Goal: Task Accomplishment & Management: Manage account settings

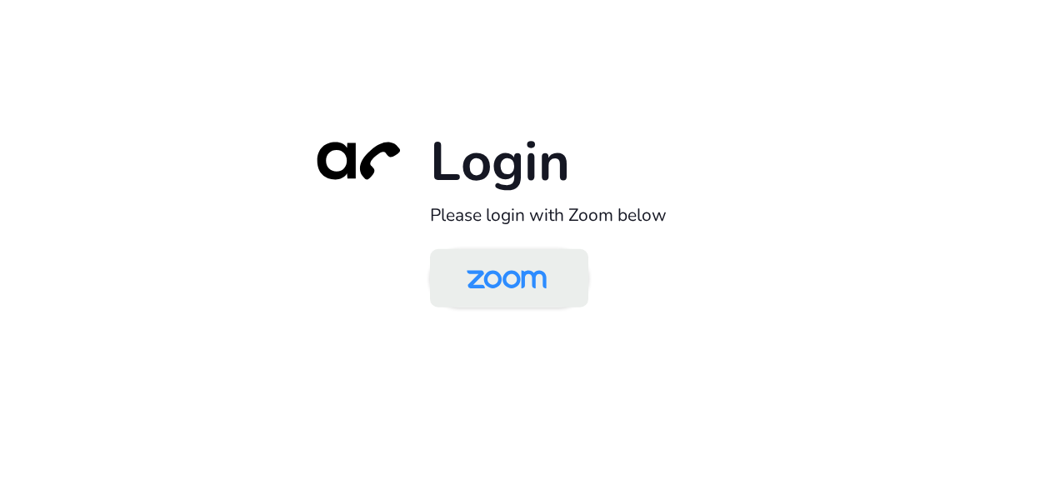
click at [548, 278] on img at bounding box center [506, 280] width 115 height 54
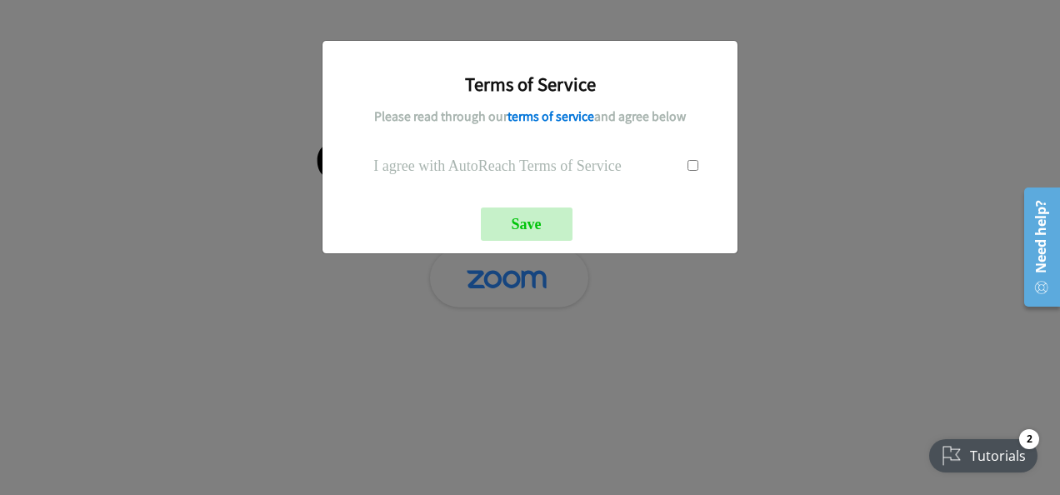
click at [690, 164] on input "checkbox" at bounding box center [693, 165] width 11 height 11
checkbox input "true"
click at [542, 226] on input "Save" at bounding box center [527, 224] width 92 height 33
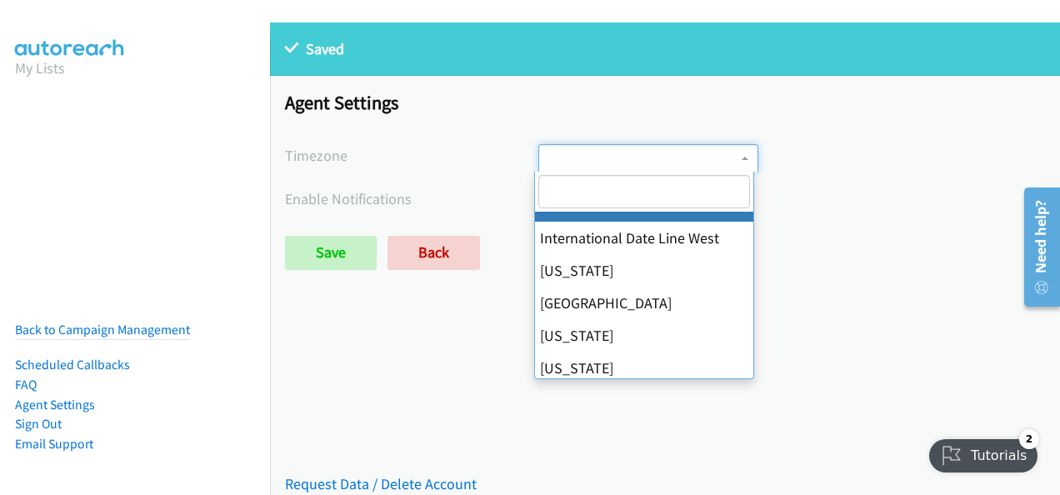
click at [730, 161] on span at bounding box center [648, 158] width 220 height 28
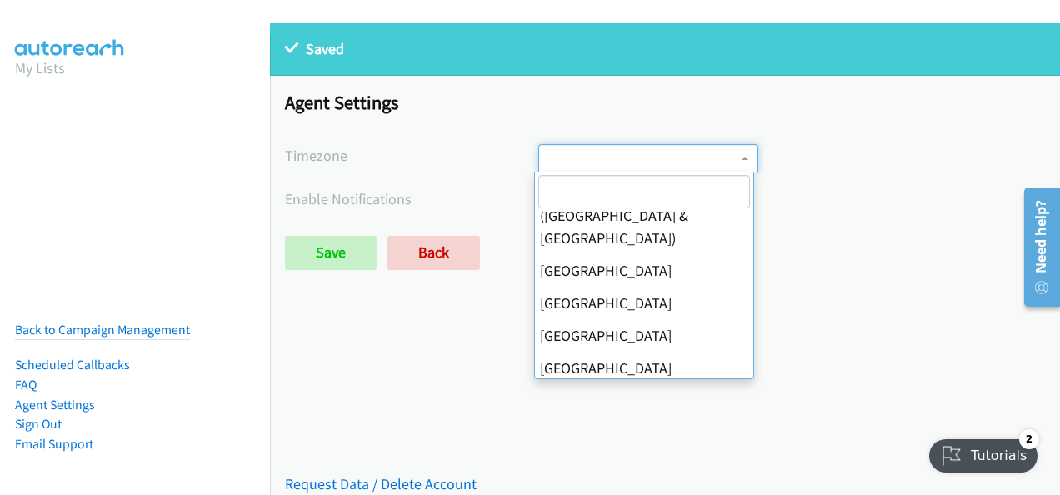
scroll to position [583, 0]
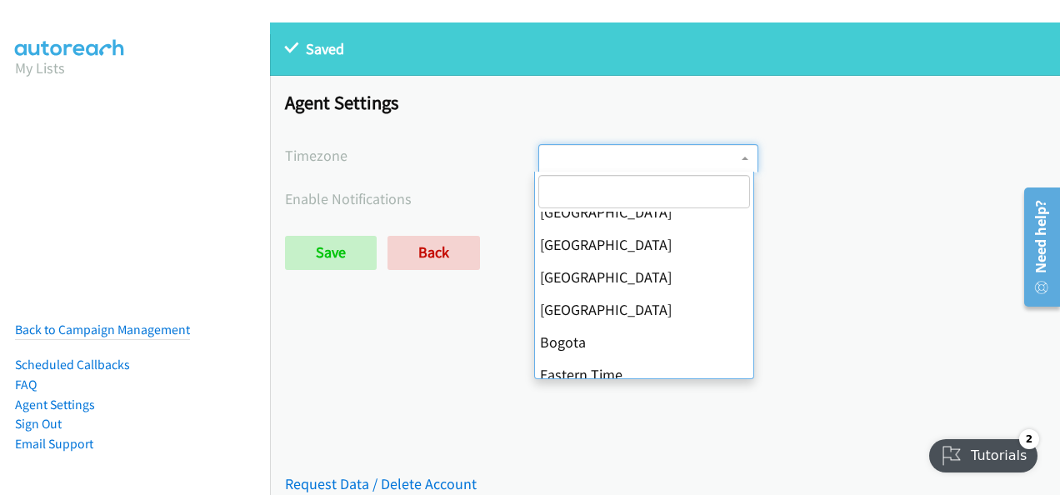
click at [348, 353] on div "Saved Saved Placeholder Agent Settings Timezone International Date Line [GEOGRA…" at bounding box center [665, 259] width 790 height 473
